Goal: Transaction & Acquisition: Purchase product/service

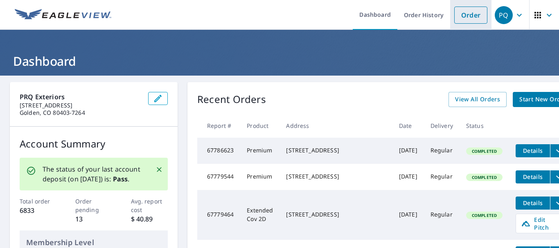
click at [463, 15] on link "Order" at bounding box center [470, 15] width 33 height 17
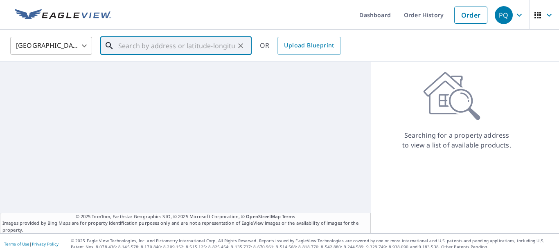
click at [159, 46] on input "text" at bounding box center [176, 45] width 117 height 23
paste input "1911 [GEOGRAPHIC_DATA]"
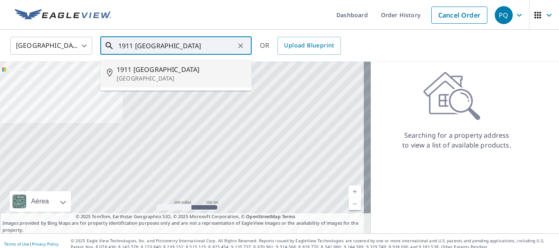
click at [161, 75] on p "[GEOGRAPHIC_DATA]" at bounding box center [181, 78] width 128 height 8
type input "[STREET_ADDRESS]"
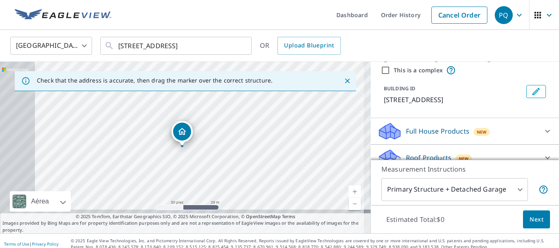
scroll to position [82, 0]
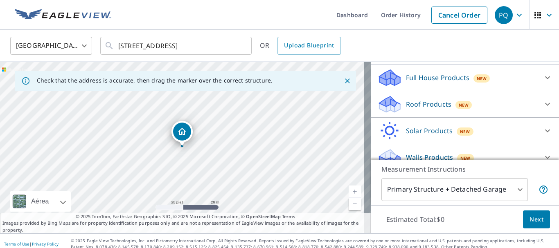
click at [426, 109] on p "Roof Products" at bounding box center [428, 104] width 45 height 10
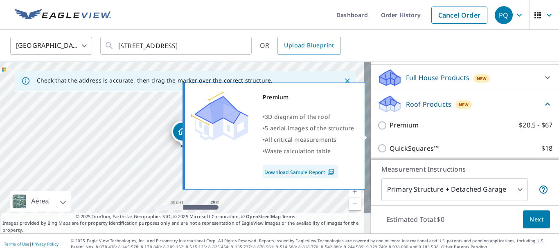
click at [377, 135] on body "PQ PQ Dashboard Order History Cancel Order PQ [GEOGRAPHIC_DATA] US ​ [STREET_AD…" at bounding box center [279, 124] width 559 height 248
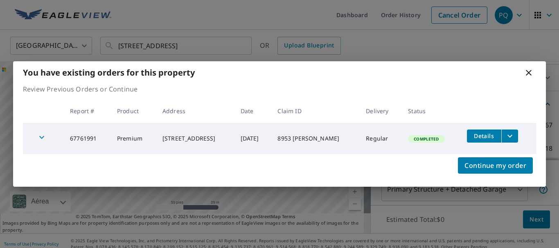
click at [513, 136] on icon "filesDropdownBtn-67761991" at bounding box center [510, 136] width 10 height 10
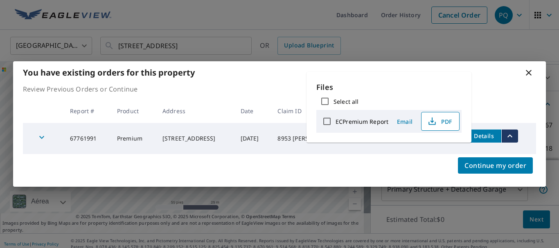
click at [435, 122] on icon "button" at bounding box center [432, 122] width 10 height 10
click at [527, 74] on icon at bounding box center [529, 73] width 10 height 10
